Goal: Information Seeking & Learning: Understand process/instructions

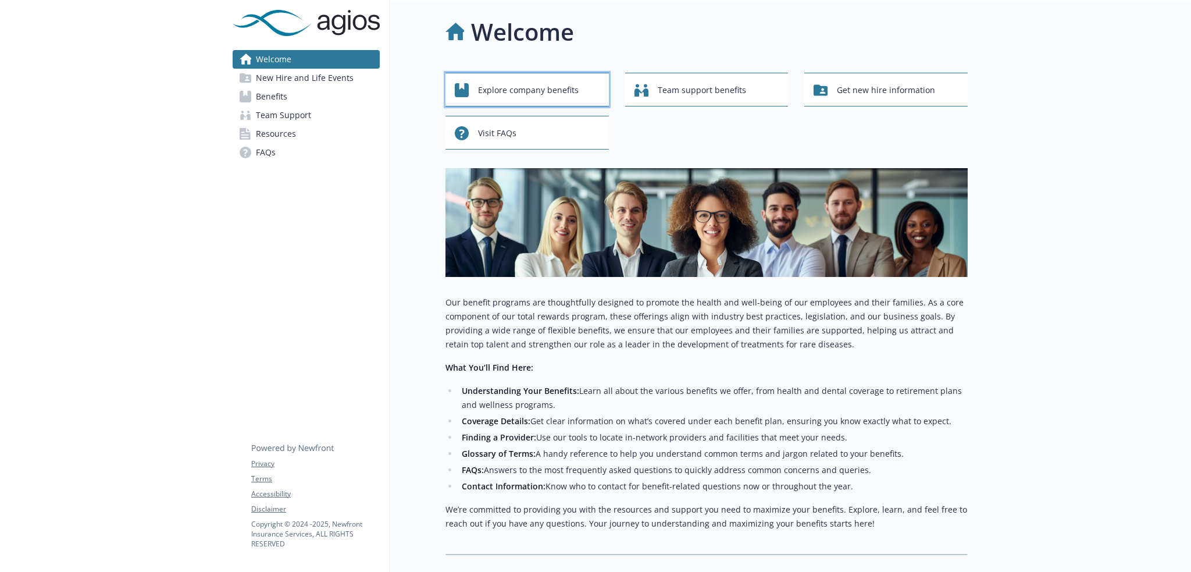
click at [545, 97] on span "Explore company benefits" at bounding box center [528, 90] width 101 height 22
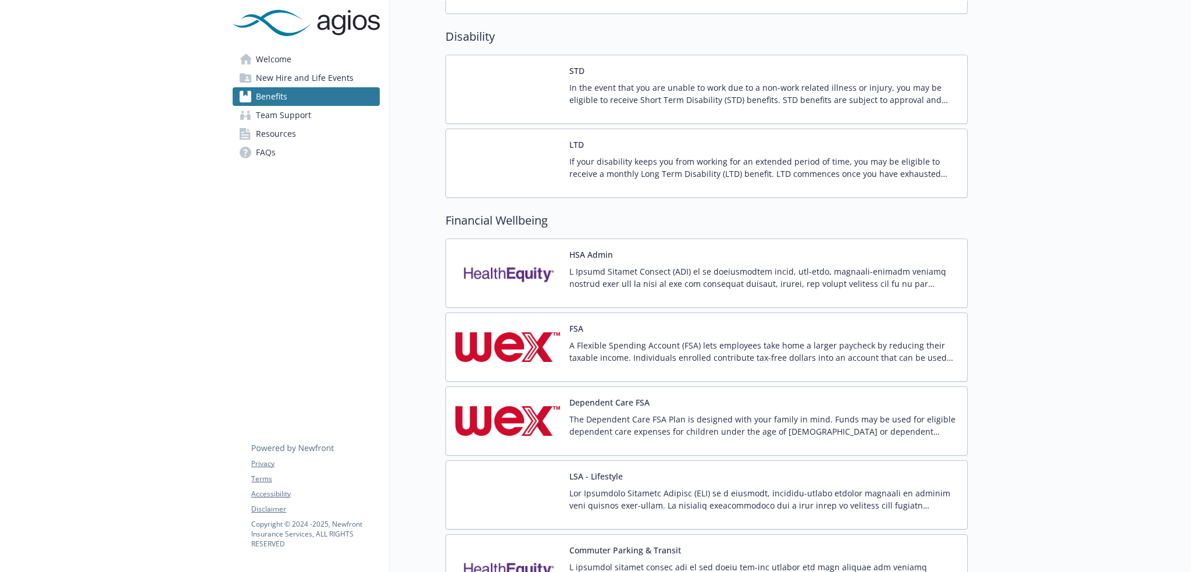
scroll to position [930, 0]
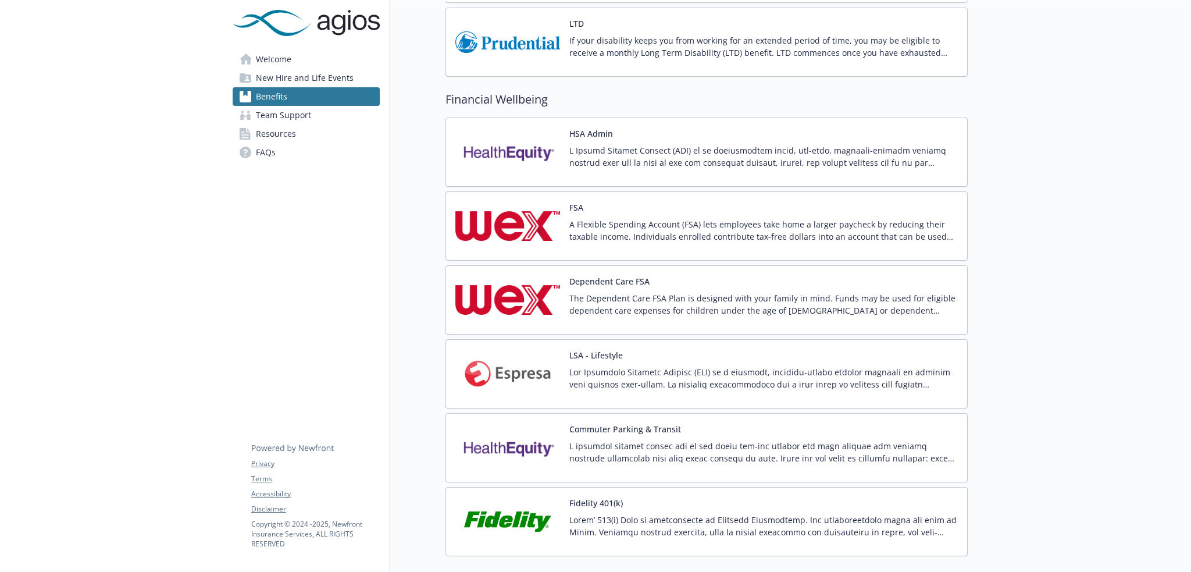
click at [703, 228] on p "A Flexible Spending Account (FSA) lets employees take home a larger paycheck by…" at bounding box center [763, 230] width 388 height 24
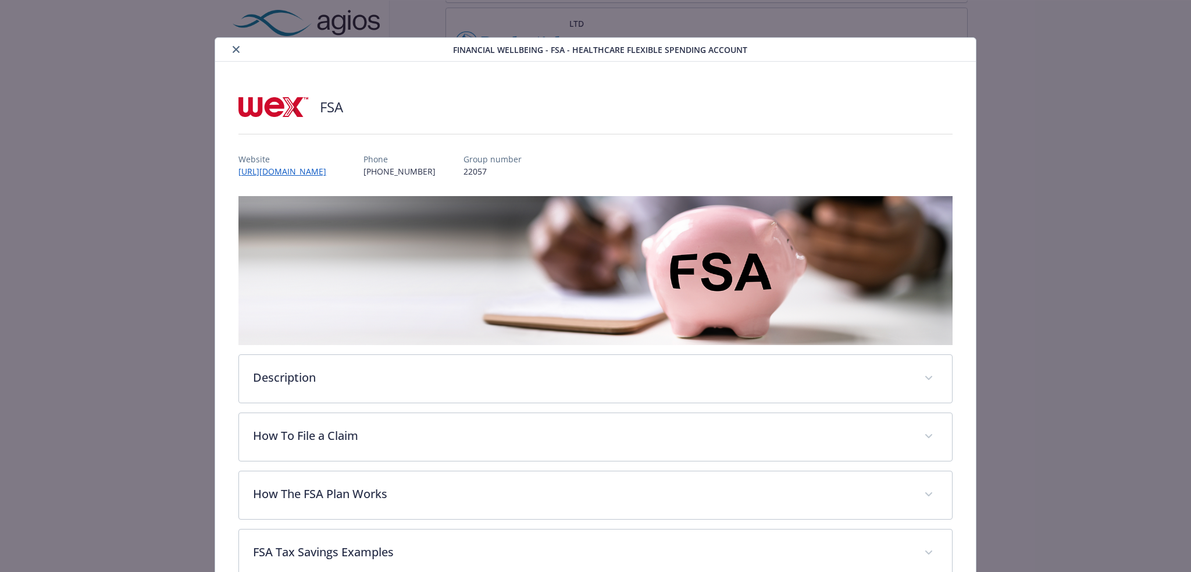
scroll to position [58, 0]
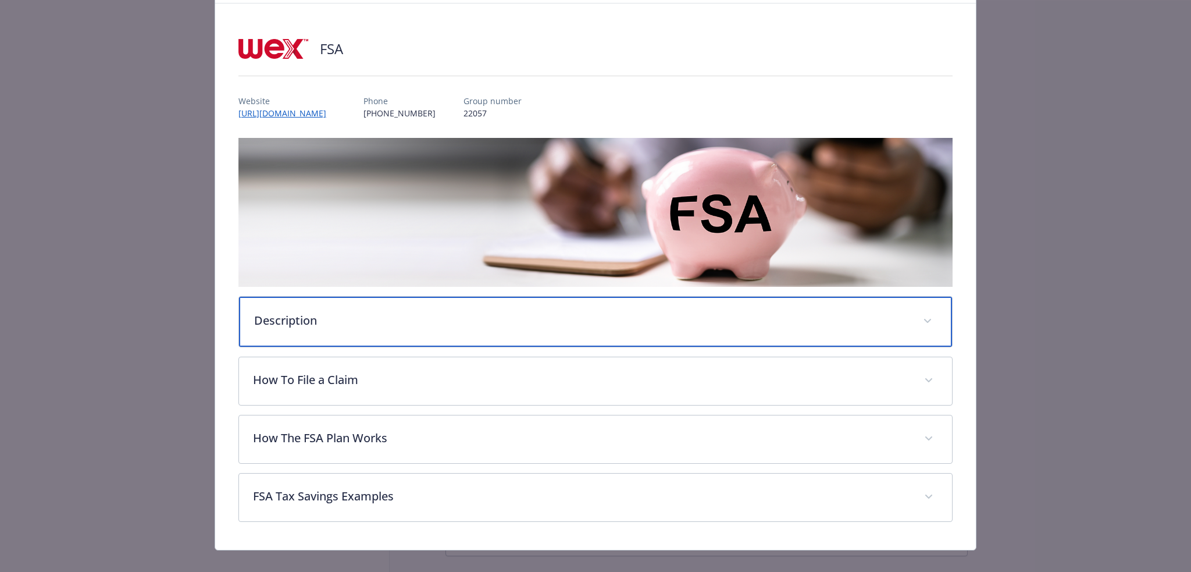
click at [489, 303] on div "Description" at bounding box center [596, 322] width 714 height 50
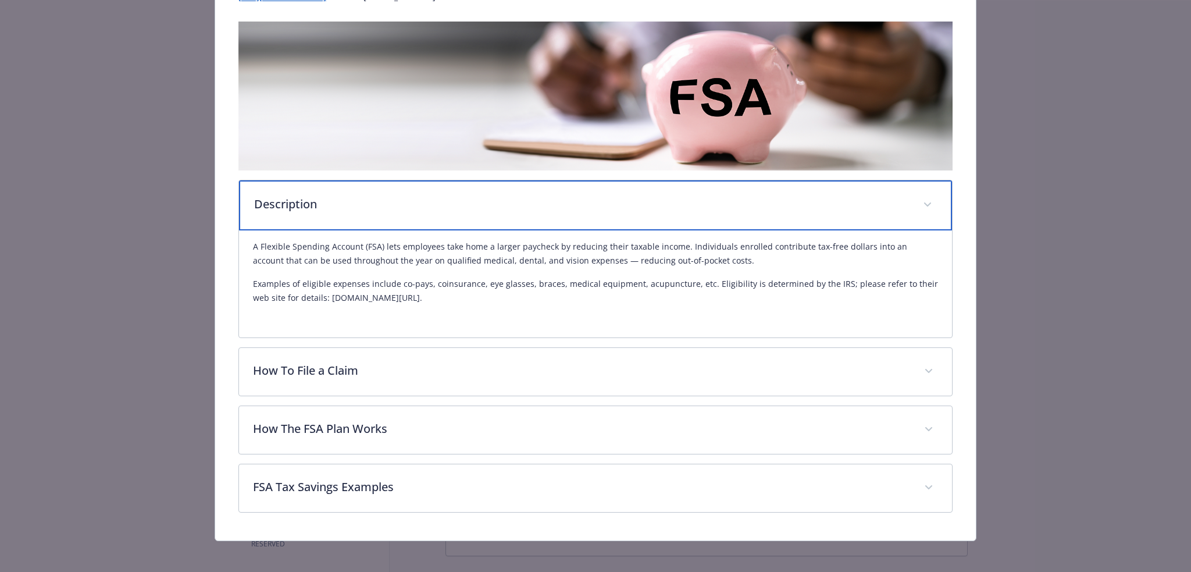
scroll to position [177, 0]
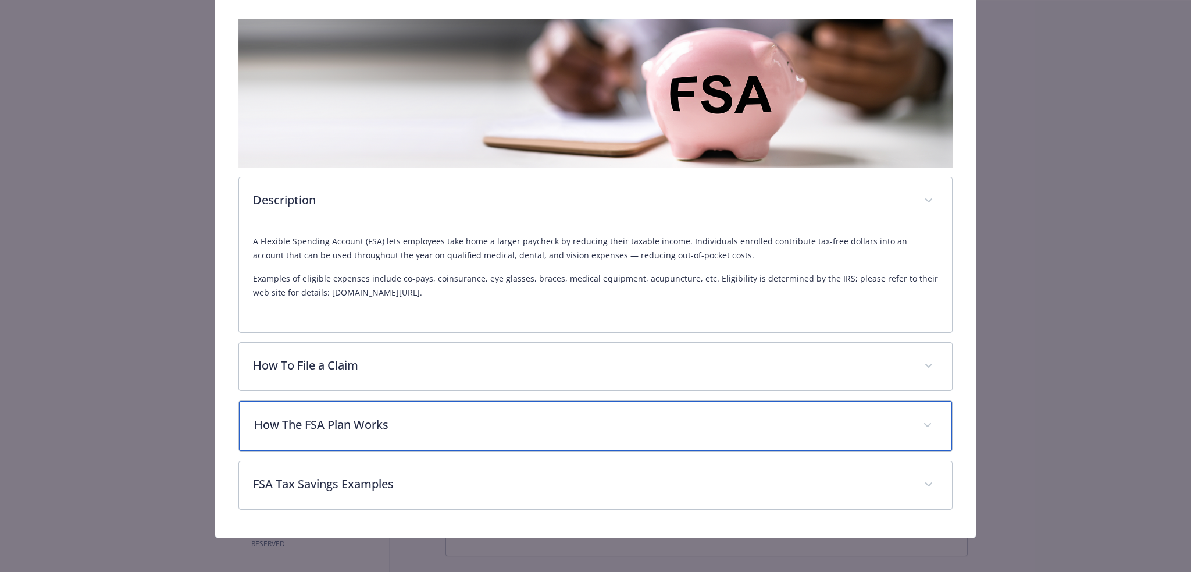
click at [493, 429] on p "How The FSA Plan Works" at bounding box center [581, 424] width 655 height 17
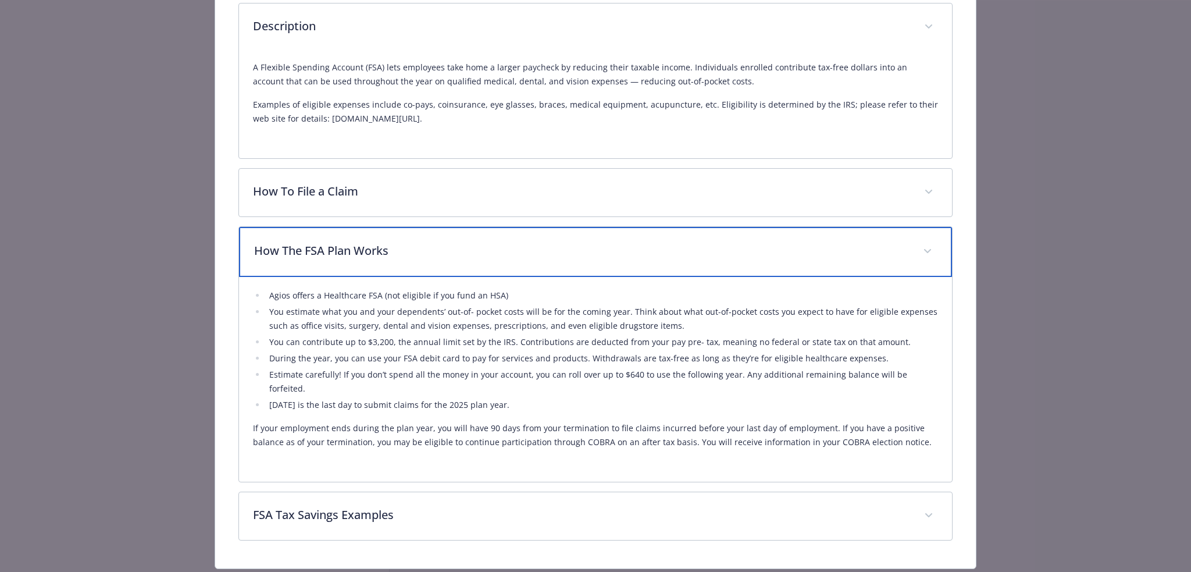
scroll to position [352, 0]
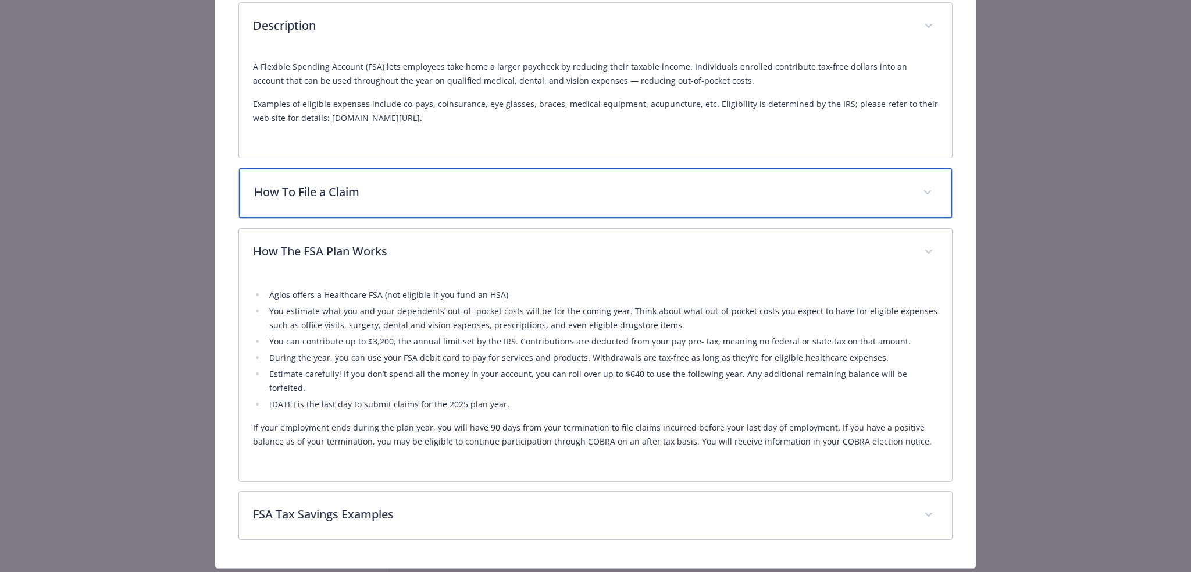
click at [390, 183] on p "How To File a Claim" at bounding box center [581, 191] width 655 height 17
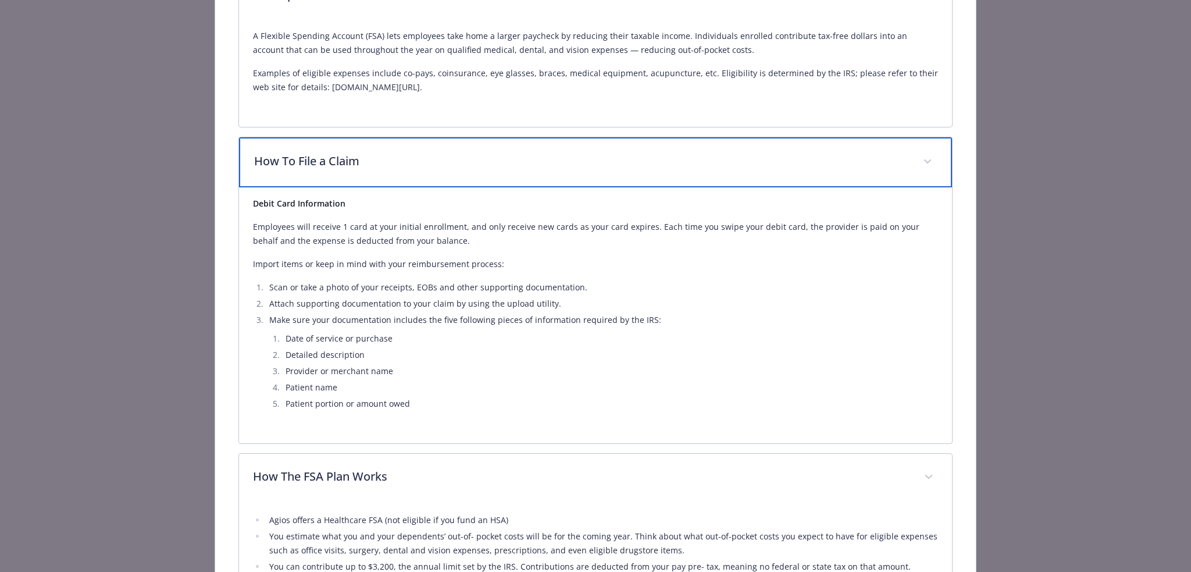
scroll to position [294, 0]
